Goal: Task Accomplishment & Management: Use online tool/utility

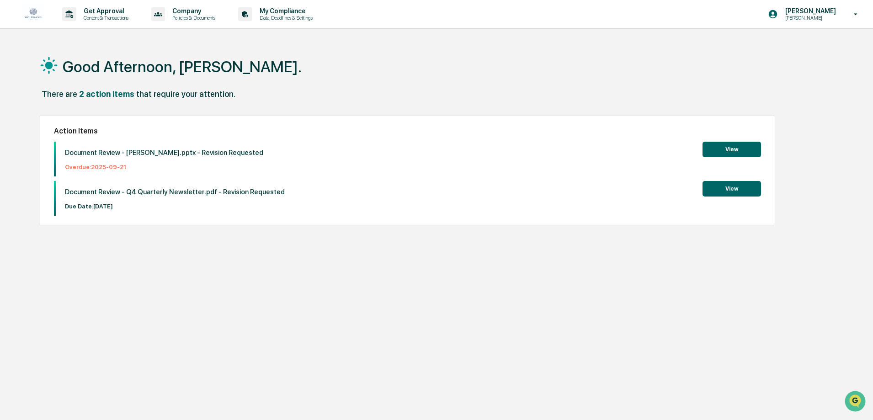
click at [726, 192] on button "View" at bounding box center [732, 189] width 59 height 16
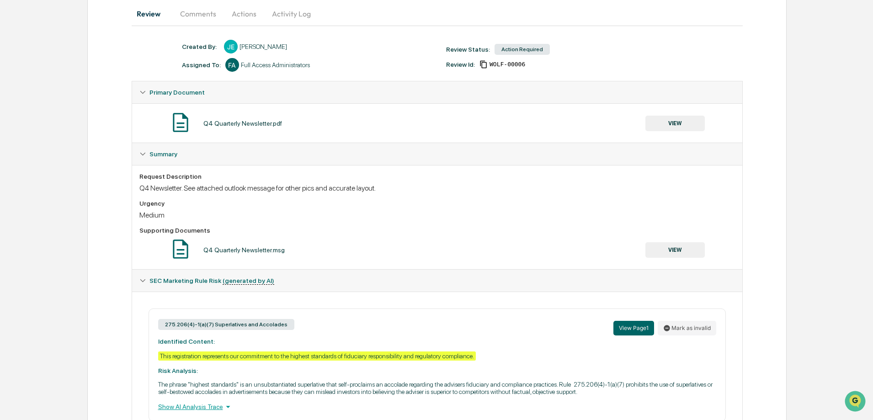
scroll to position [133, 0]
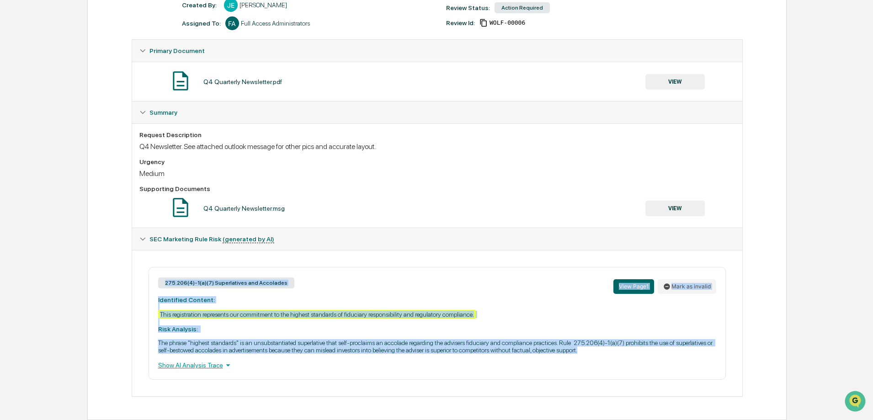
drag, startPoint x: 604, startPoint y: 352, endPoint x: 157, endPoint y: 290, distance: 451.0
click at [157, 290] on div "275.206(4)-1(a)(7) Superlatives and Accolades View Page 1 Mark as invalid Ident…" at bounding box center [437, 323] width 577 height 113
copy div "275.206(4)-1(a)(7) Superlatives and Accolades View Page 1 Mark as invalid Ident…"
click at [600, 232] on div "SEC Marketing Rule Risk (generated by AI)" at bounding box center [437, 239] width 610 height 22
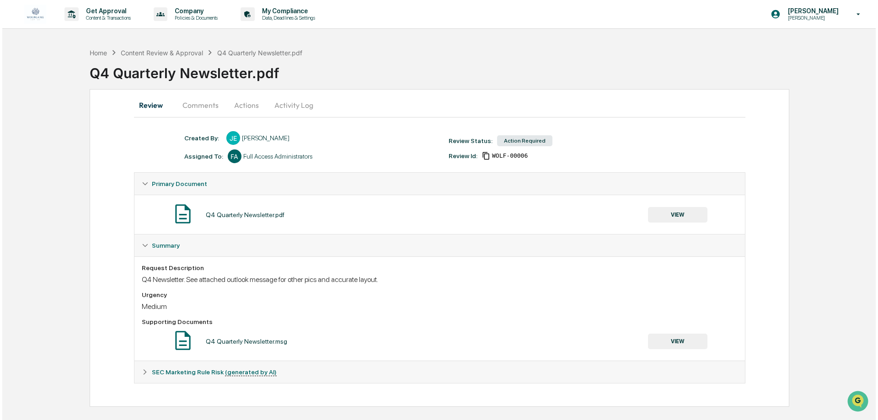
scroll to position [0, 0]
click at [300, 103] on button "Activity Log" at bounding box center [291, 105] width 53 height 22
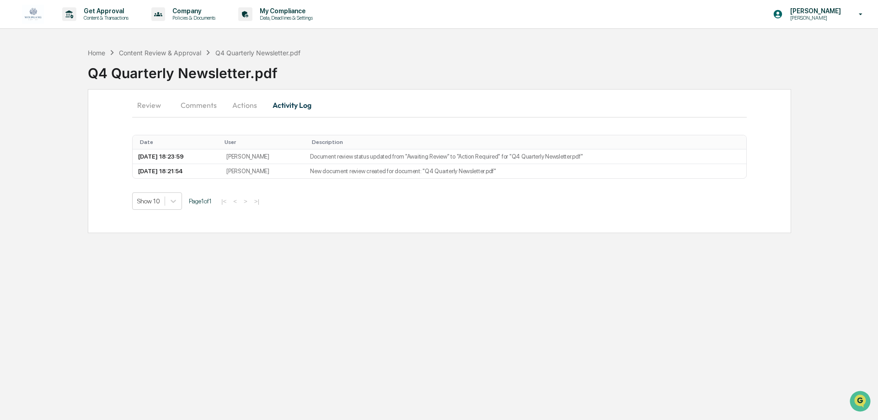
click at [226, 103] on button "Actions" at bounding box center [244, 105] width 41 height 22
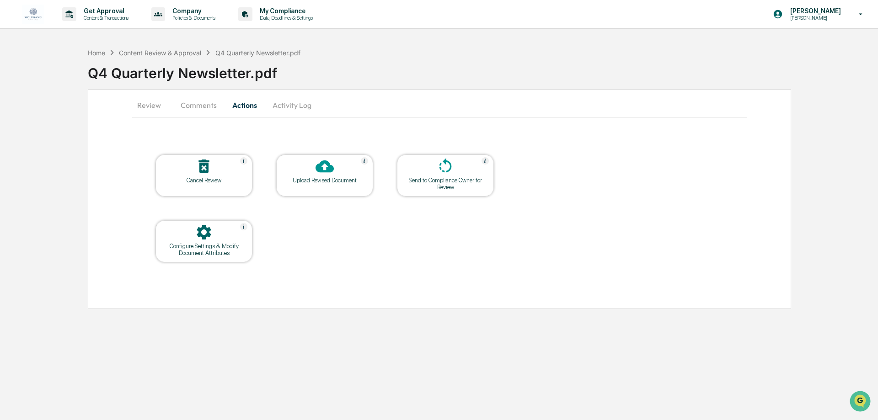
click at [326, 167] on icon at bounding box center [324, 166] width 18 height 18
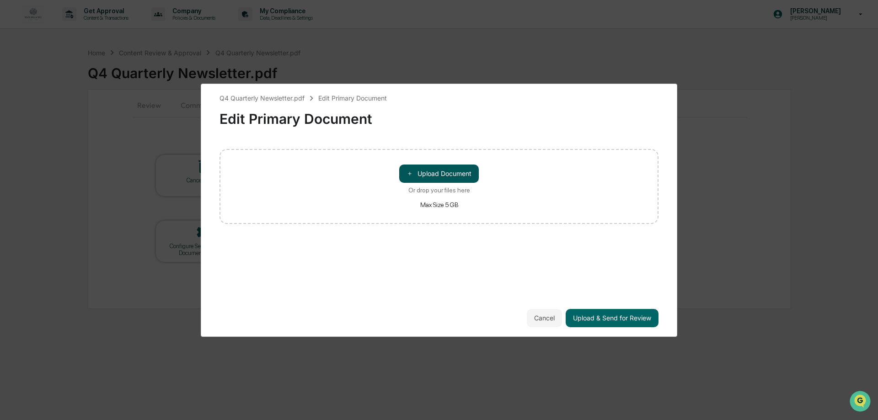
click at [461, 173] on button "＋ Upload Document" at bounding box center [439, 174] width 80 height 18
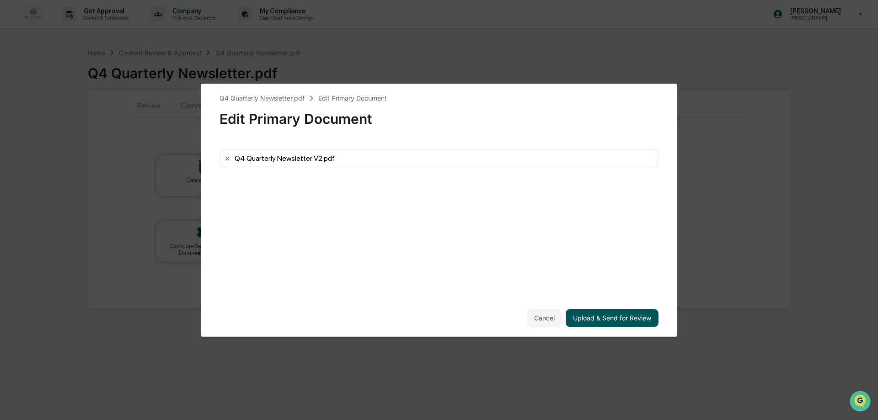
click at [609, 319] on button "Upload & Send for Review" at bounding box center [612, 318] width 93 height 18
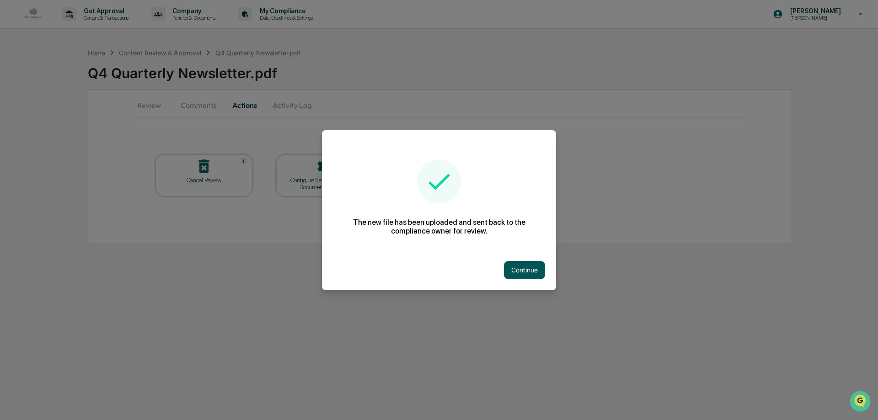
click at [528, 268] on button "Continue" at bounding box center [524, 270] width 41 height 18
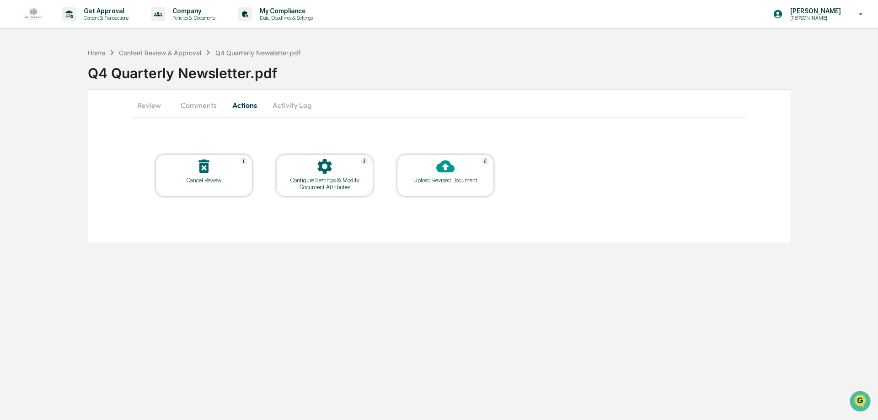
click at [369, 319] on div "Get Approval Content & Transactions Company Policies & Documents My Compliance …" at bounding box center [439, 210] width 878 height 420
